Goal: Task Accomplishment & Management: Manage account settings

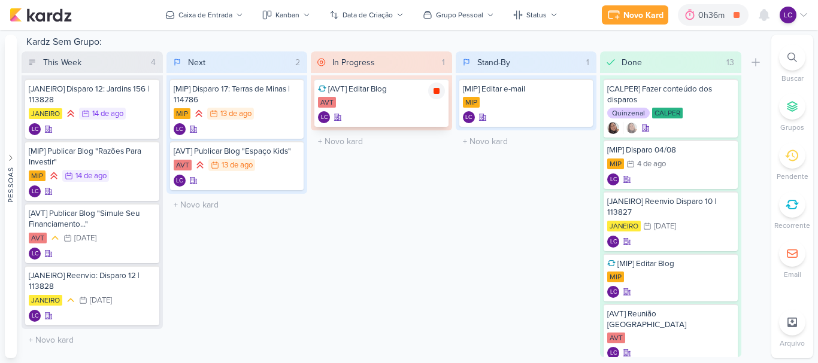
click at [434, 94] on icon at bounding box center [437, 91] width 10 height 10
click at [804, 16] on icon at bounding box center [803, 15] width 10 height 10
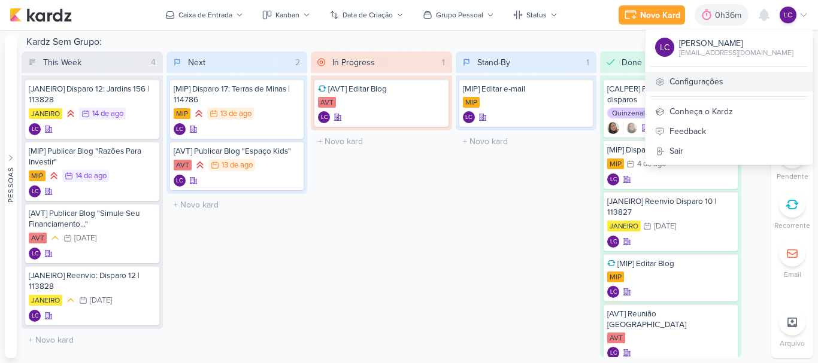
click at [710, 83] on link "Configurações" at bounding box center [728, 82] width 167 height 20
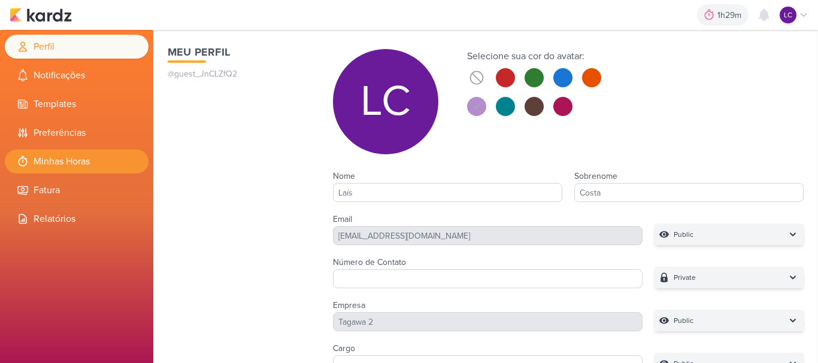
click at [96, 160] on li "Minhas Horas" at bounding box center [77, 162] width 144 height 24
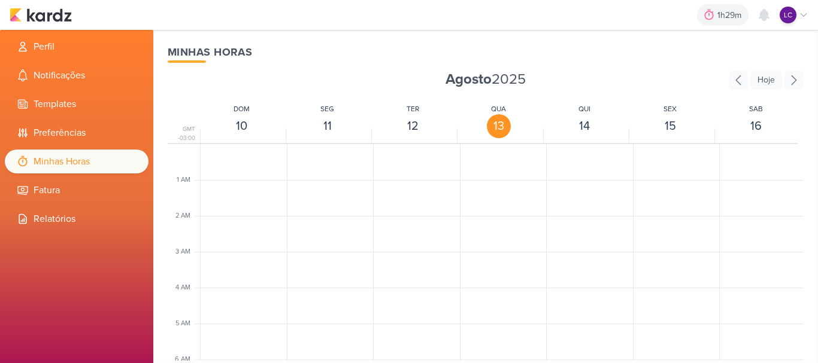
scroll to position [283, 0]
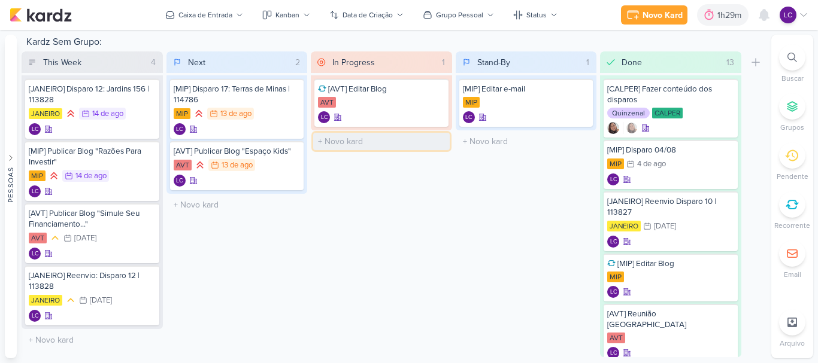
click at [359, 139] on input "text" at bounding box center [381, 141] width 136 height 17
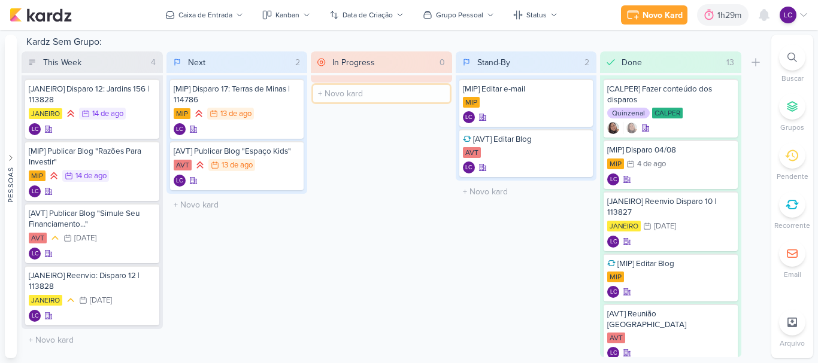
click at [384, 89] on input "text" at bounding box center [381, 93] width 136 height 17
click at [526, 114] on div "LC" at bounding box center [526, 117] width 127 height 12
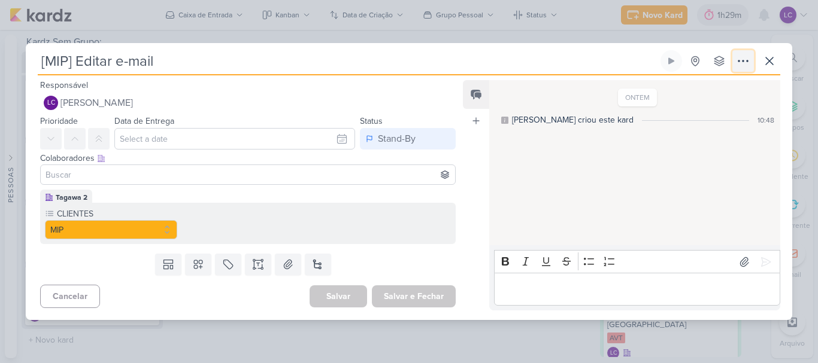
click at [746, 53] on button at bounding box center [743, 61] width 22 height 22
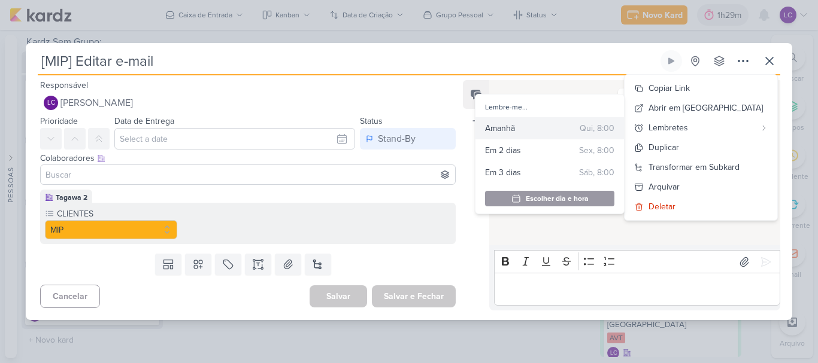
click at [604, 117] on div "Lembre-me... Amanhã Qui, 8:00 Cancelar Criar Lembrete Em 2 dias Sex, 8:00 Cance…" at bounding box center [550, 154] width 150 height 120
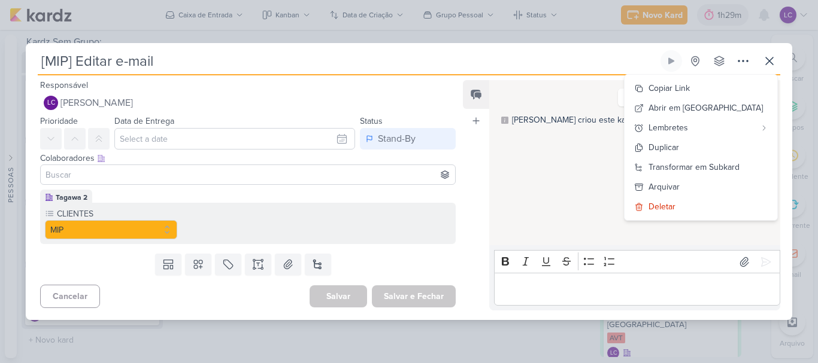
click at [573, 210] on div "ONTEM Laís criou este kard 10:48" at bounding box center [634, 163] width 290 height 164
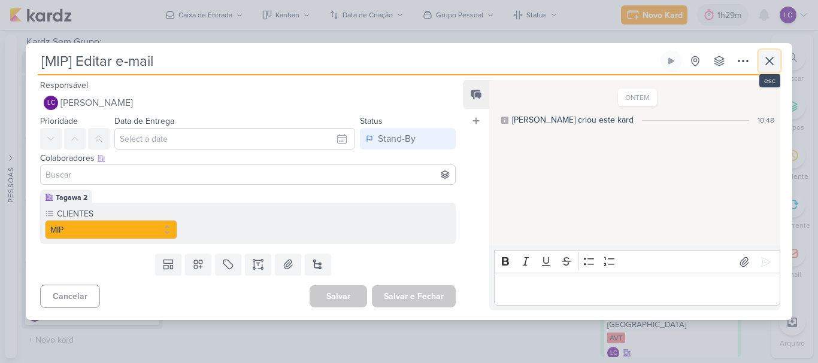
click at [775, 60] on icon at bounding box center [769, 61] width 14 height 14
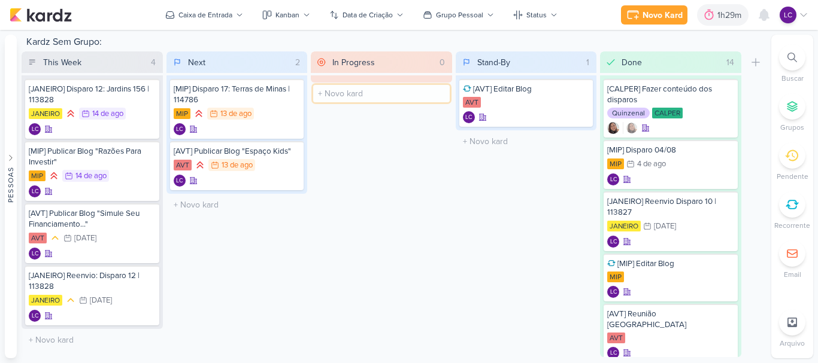
click at [329, 90] on input "text" at bounding box center [381, 93] width 136 height 17
type input "[CALPER] Editar E-mail"
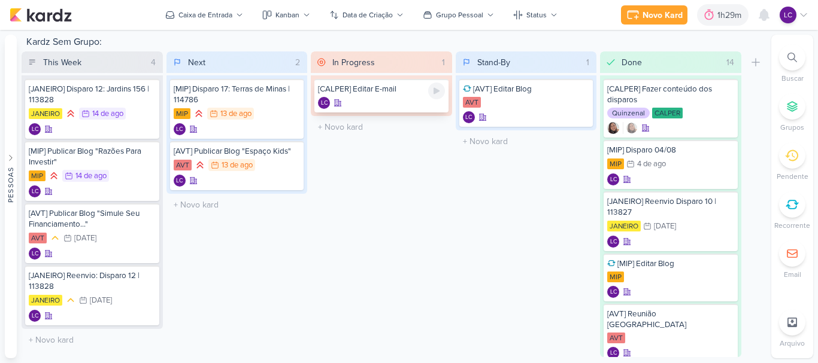
click at [390, 99] on div "LC" at bounding box center [381, 103] width 127 height 12
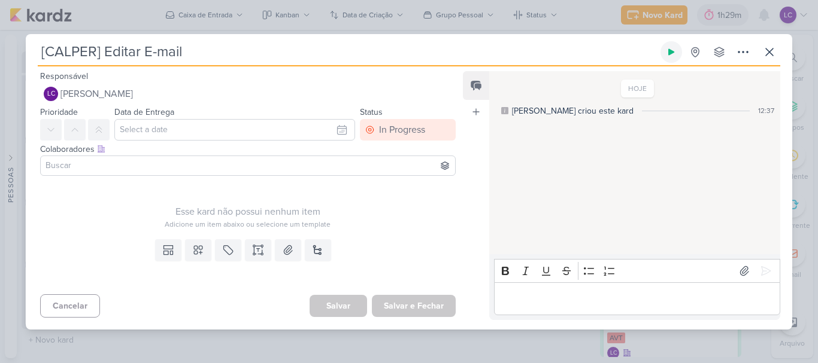
click at [670, 56] on icon at bounding box center [671, 52] width 10 height 10
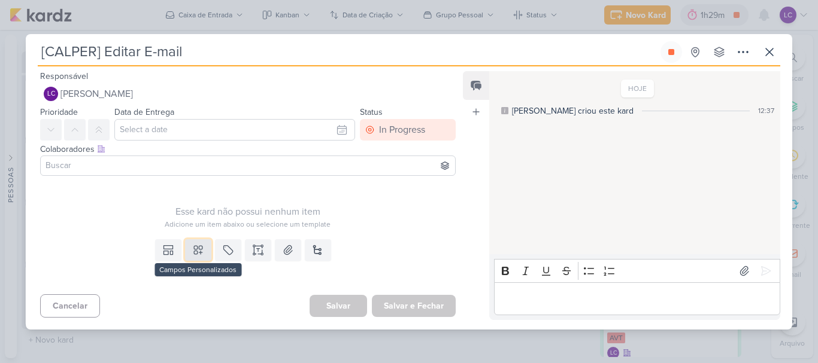
click at [194, 255] on icon at bounding box center [198, 250] width 12 height 12
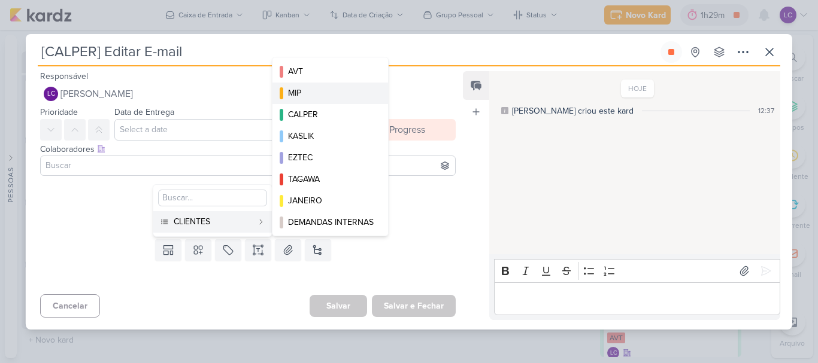
click at [342, 102] on button "MIP" at bounding box center [330, 94] width 116 height 22
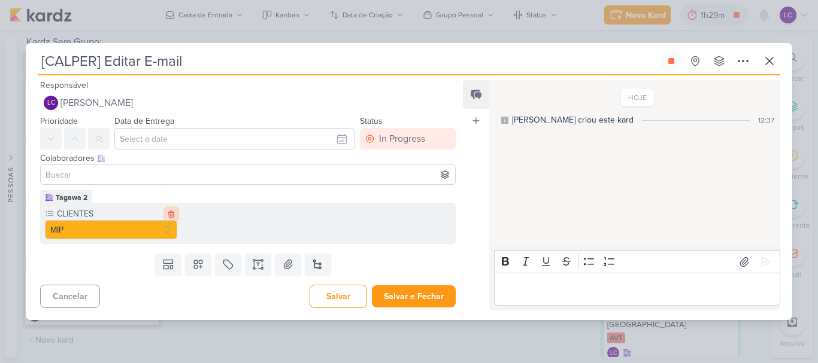
click at [172, 215] on icon at bounding box center [171, 214] width 8 height 8
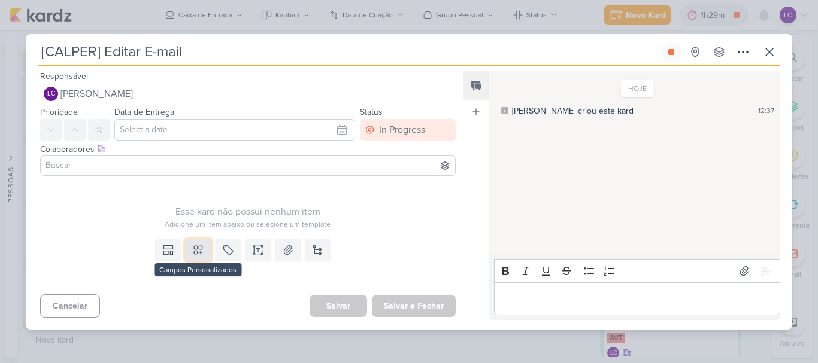
click at [200, 250] on icon at bounding box center [198, 250] width 12 height 12
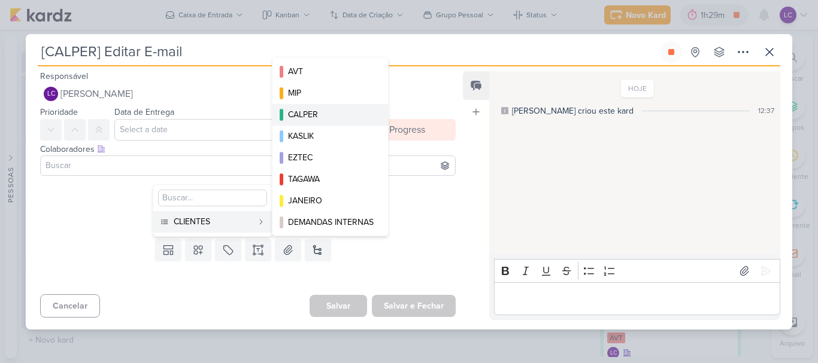
click at [325, 116] on div "CALPER" at bounding box center [331, 114] width 86 height 13
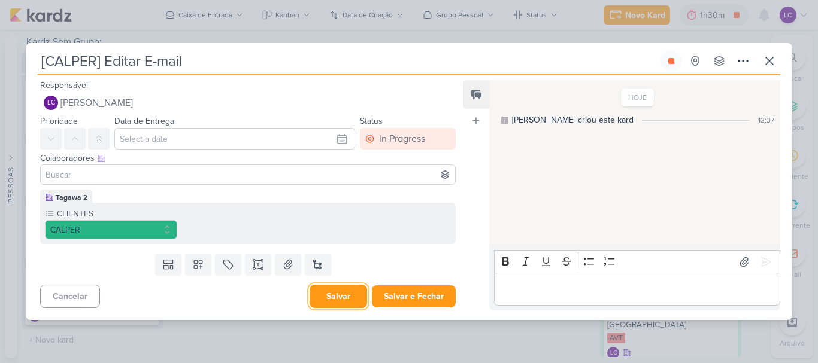
click at [326, 299] on button "Salvar" at bounding box center [337, 296] width 57 height 23
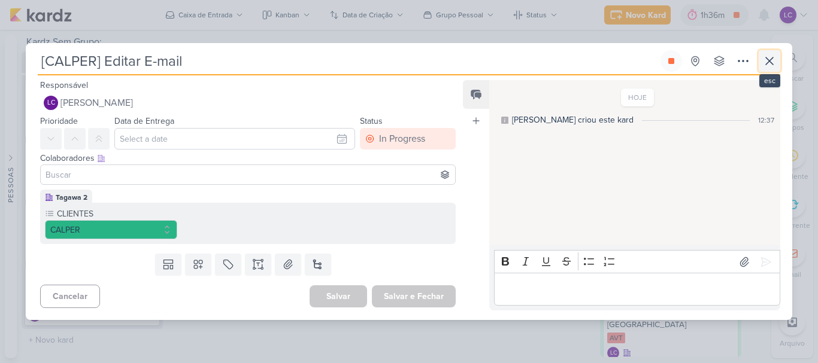
click at [773, 62] on icon at bounding box center [769, 61] width 14 height 14
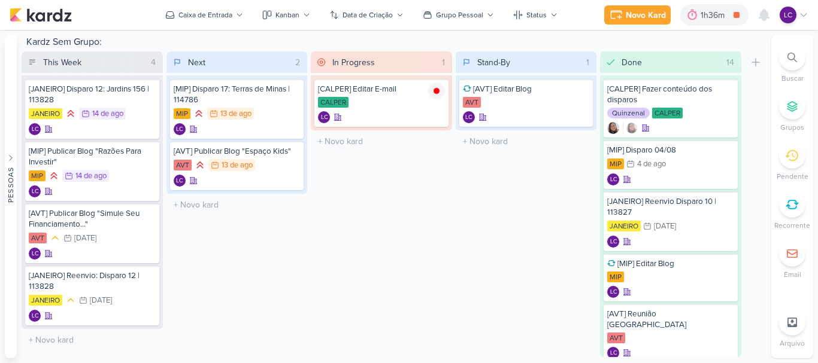
click at [800, 10] on icon at bounding box center [803, 15] width 10 height 10
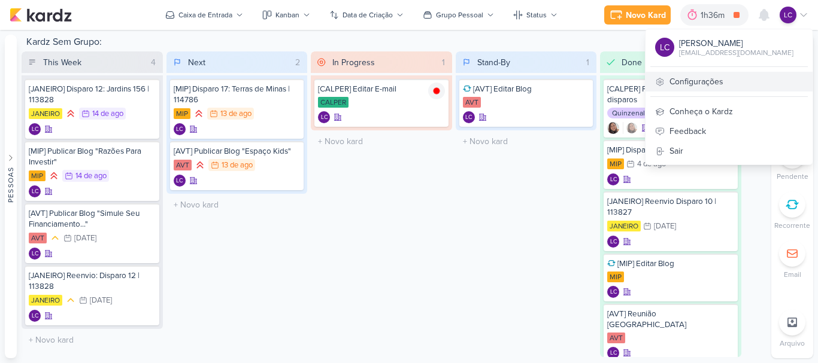
click at [709, 81] on link "Configurações" at bounding box center [728, 82] width 167 height 20
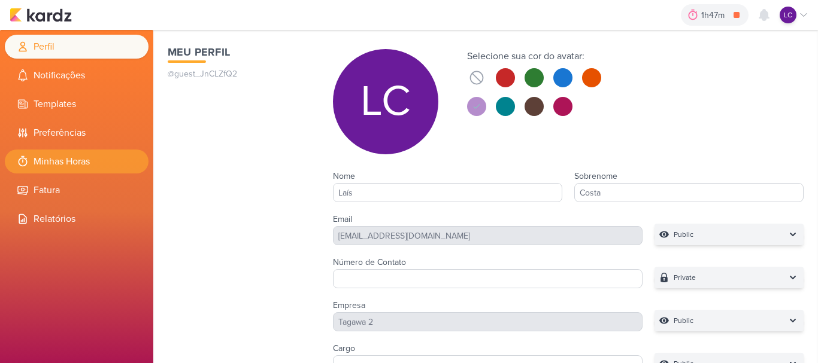
click at [49, 172] on li "Minhas Horas" at bounding box center [77, 162] width 144 height 24
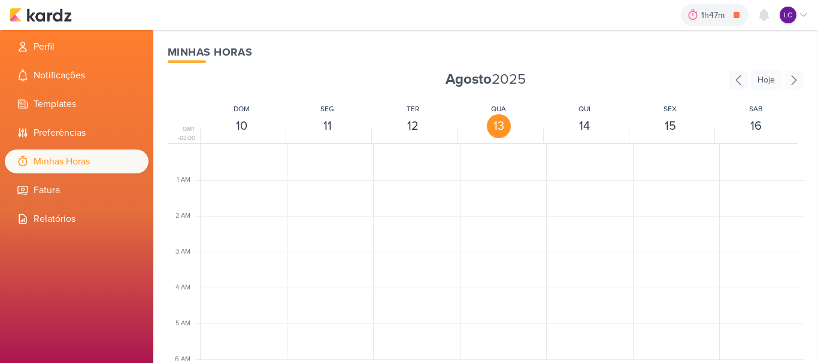
scroll to position [283, 0]
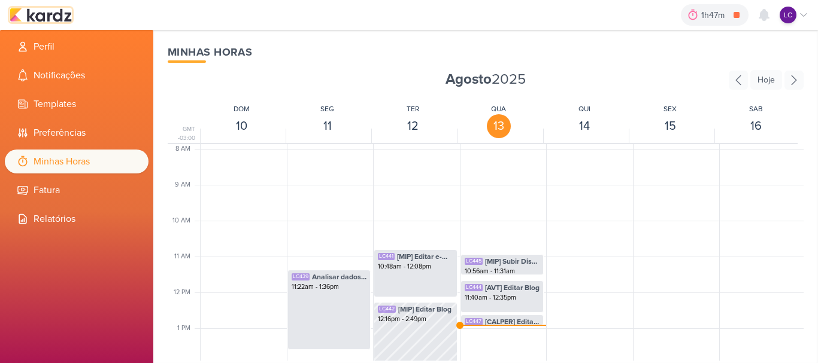
click at [69, 11] on img at bounding box center [41, 15] width 62 height 14
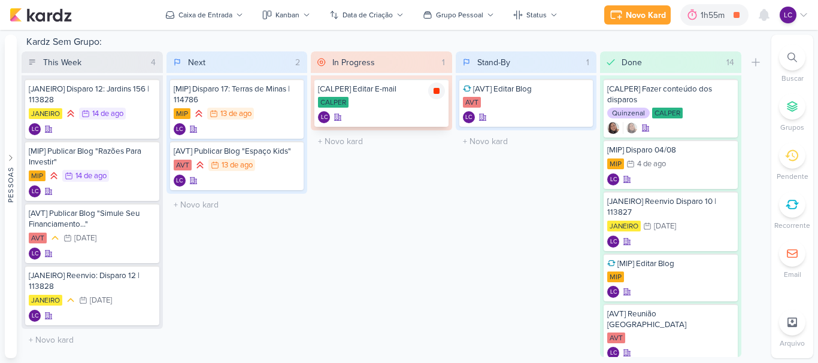
click at [435, 95] on icon at bounding box center [437, 91] width 10 height 10
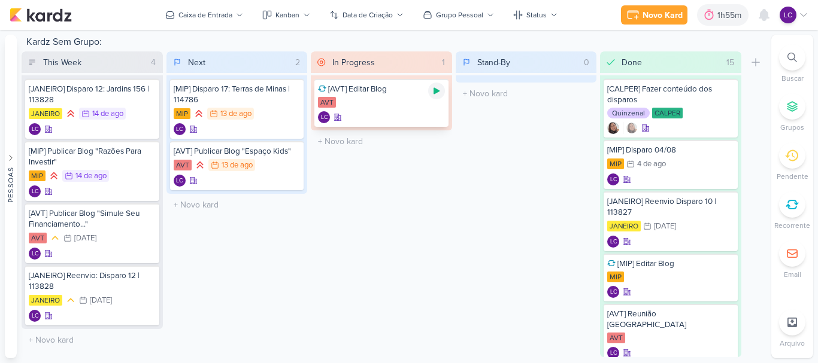
click at [437, 92] on icon at bounding box center [436, 91] width 6 height 7
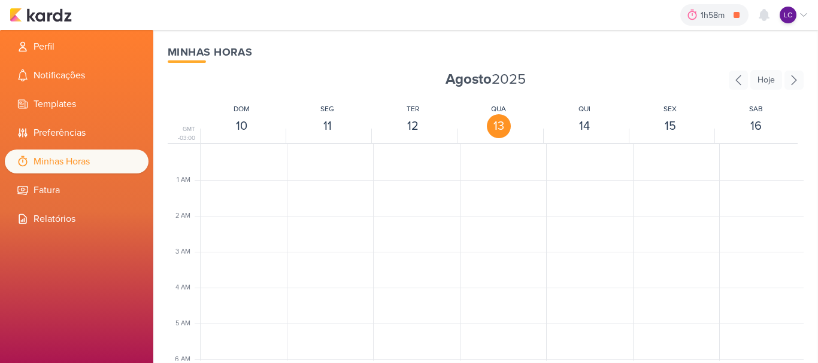
scroll to position [283, 0]
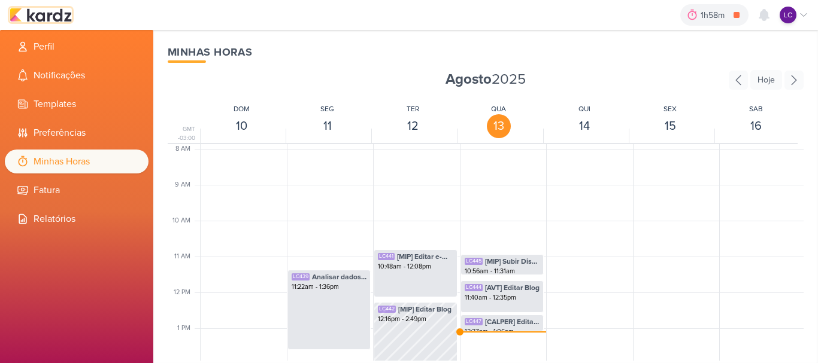
click at [49, 19] on img at bounding box center [41, 15] width 62 height 14
